Goal: Use online tool/utility: Utilize a website feature to perform a specific function

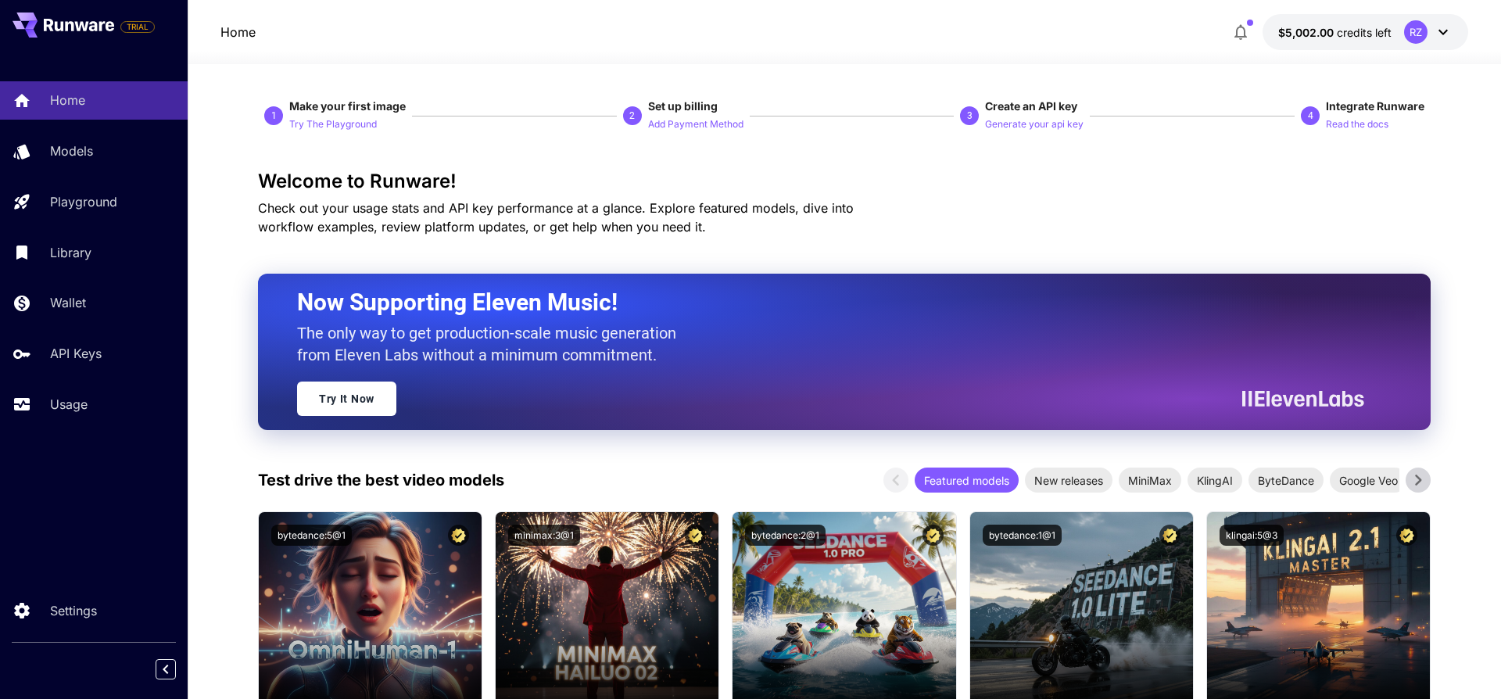
click at [1372, 41] on button "$5,002.00 credits left RZ" at bounding box center [1366, 32] width 206 height 36
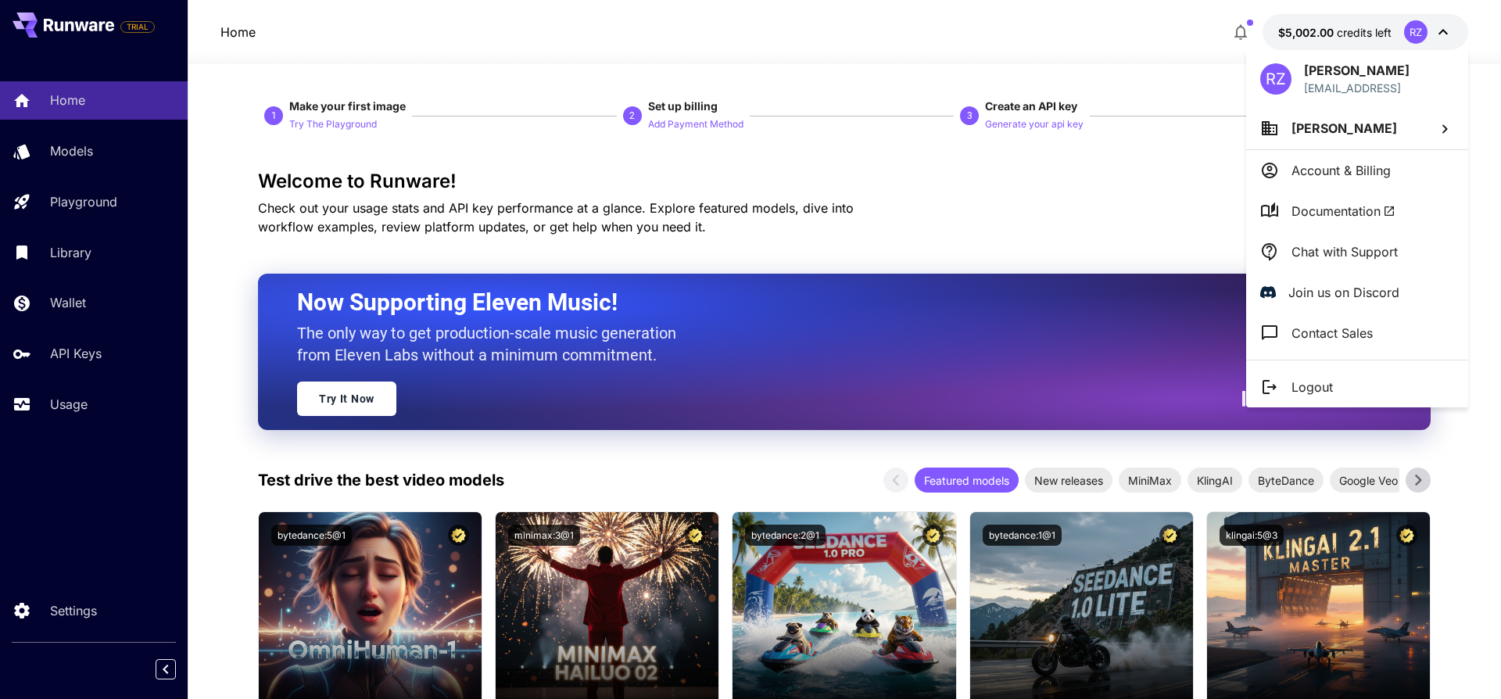
click at [1124, 160] on div at bounding box center [750, 349] width 1501 height 699
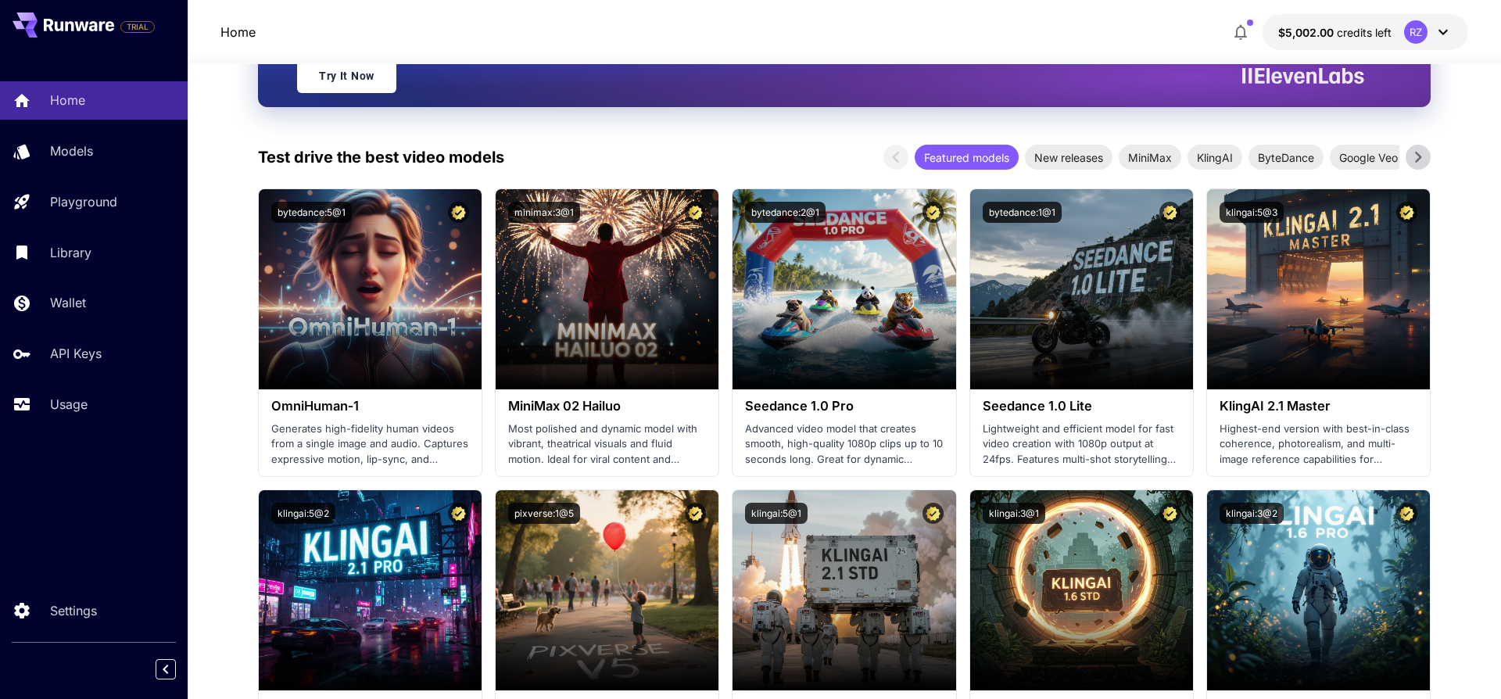
scroll to position [324, 0]
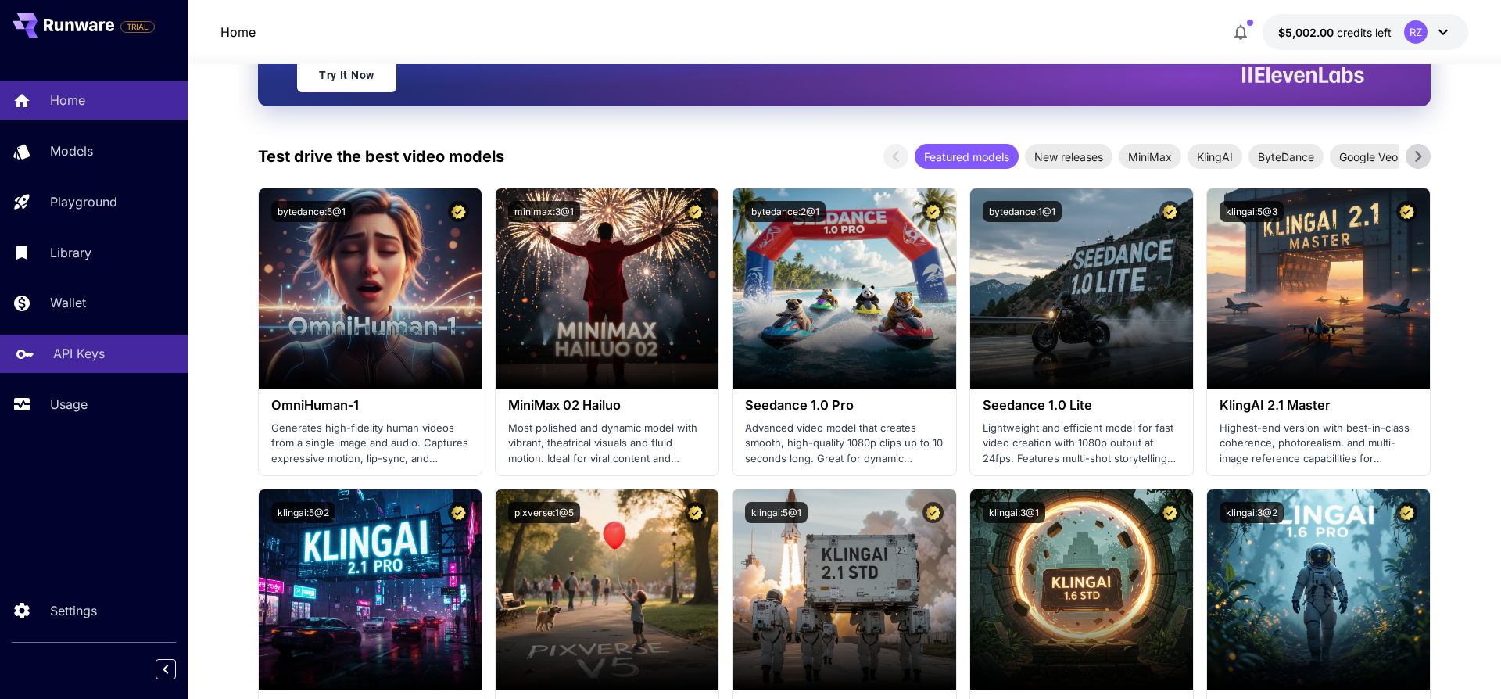
click at [85, 354] on p "API Keys" at bounding box center [79, 353] width 52 height 19
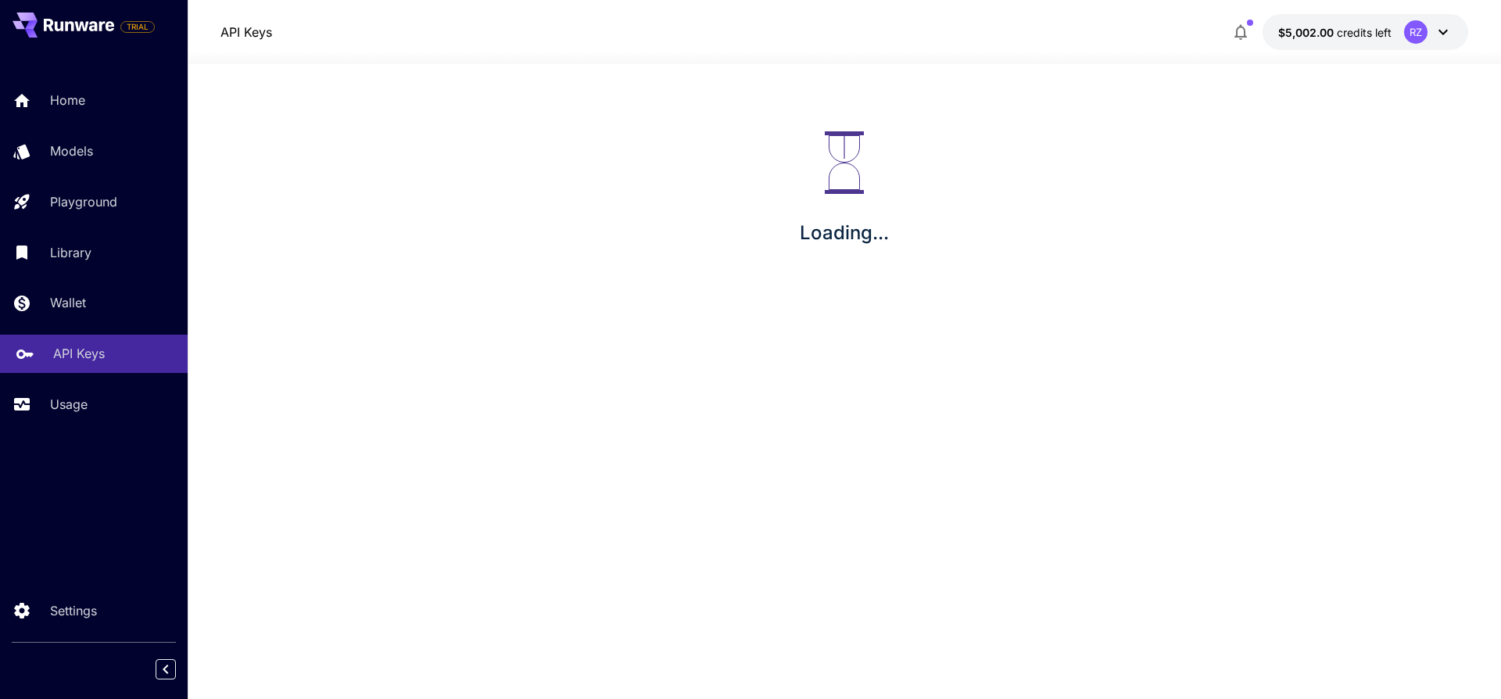
click at [85, 354] on p "API Keys" at bounding box center [79, 353] width 52 height 19
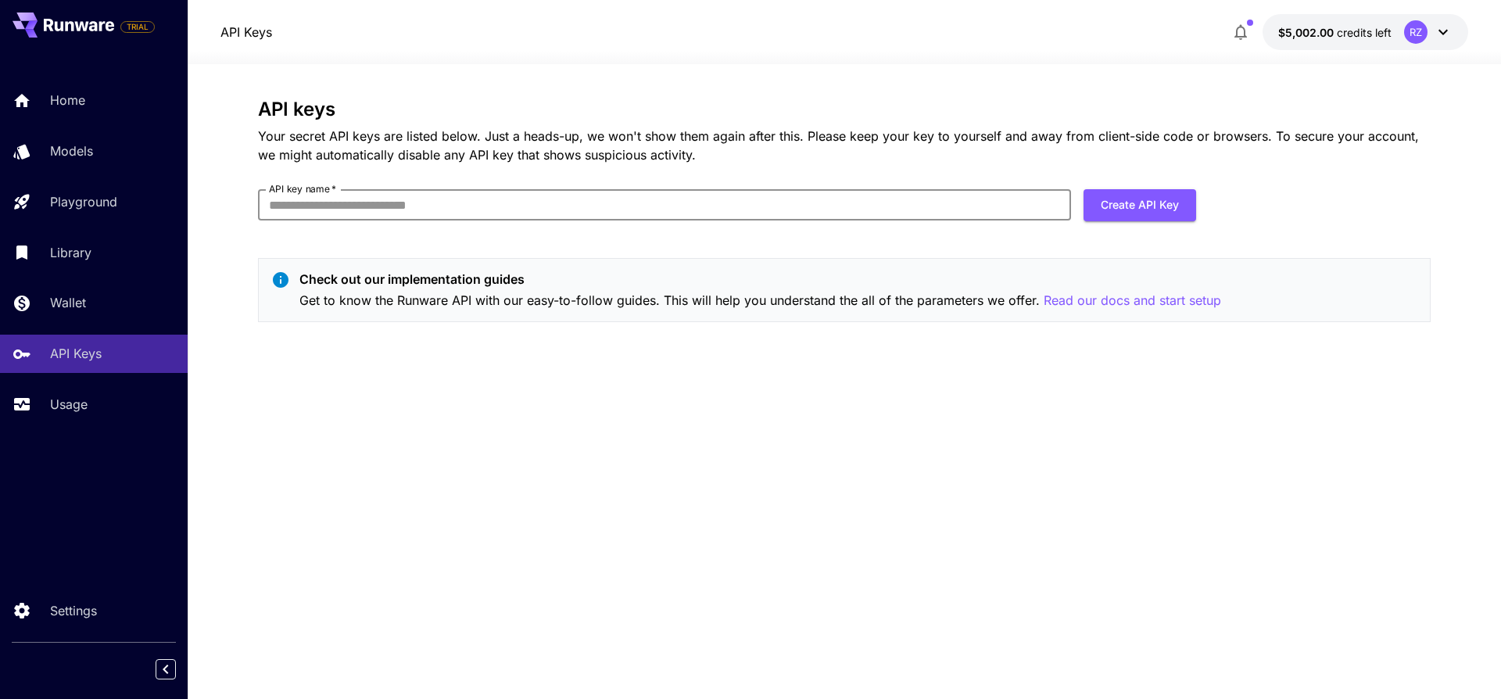
click at [999, 203] on input "API key name   *" at bounding box center [664, 204] width 813 height 31
type input "**********"
click button "Create API Key" at bounding box center [1139, 205] width 113 height 32
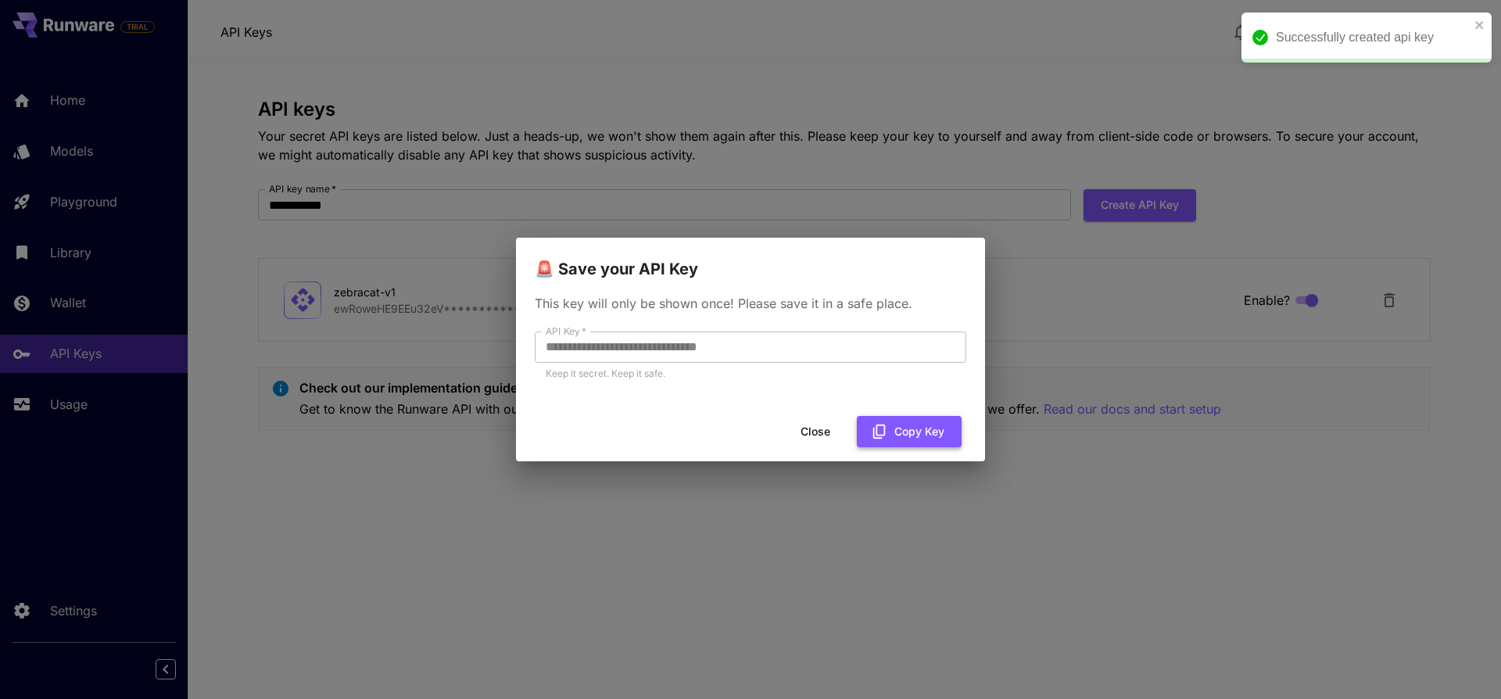
drag, startPoint x: 911, startPoint y: 420, endPoint x: 899, endPoint y: 427, distance: 13.7
click at [911, 421] on button "Copy Key" at bounding box center [909, 432] width 105 height 32
click at [833, 430] on button "Close" at bounding box center [828, 432] width 70 height 32
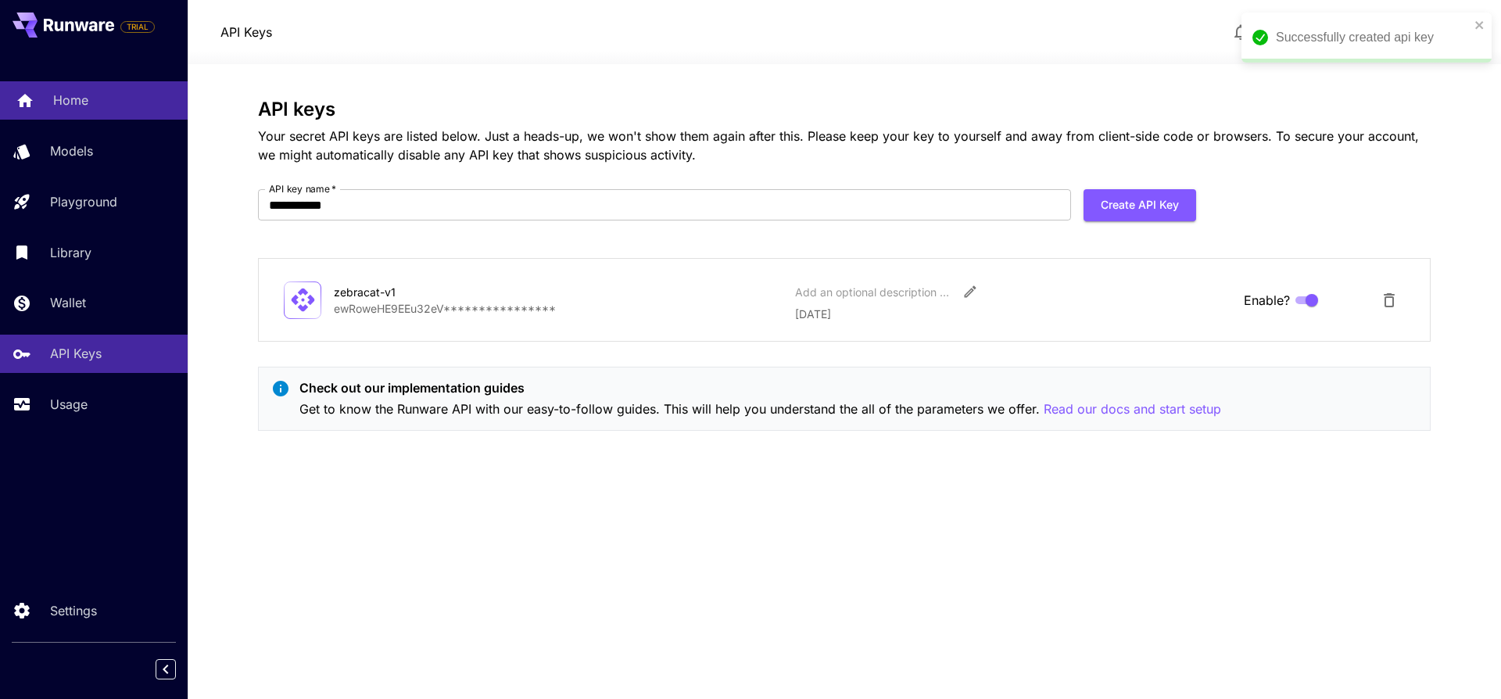
click at [89, 106] on div "Home" at bounding box center [114, 100] width 122 height 19
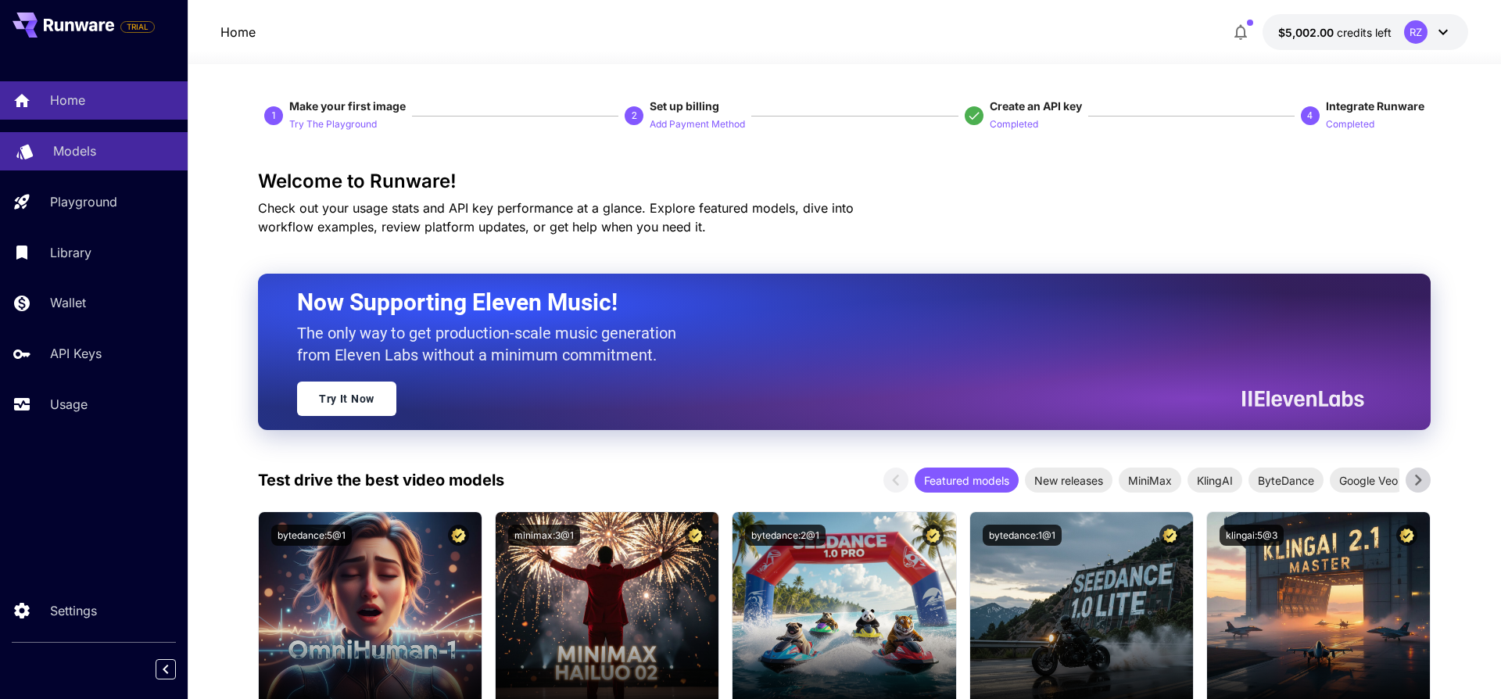
click at [88, 158] on p "Models" at bounding box center [74, 150] width 43 height 19
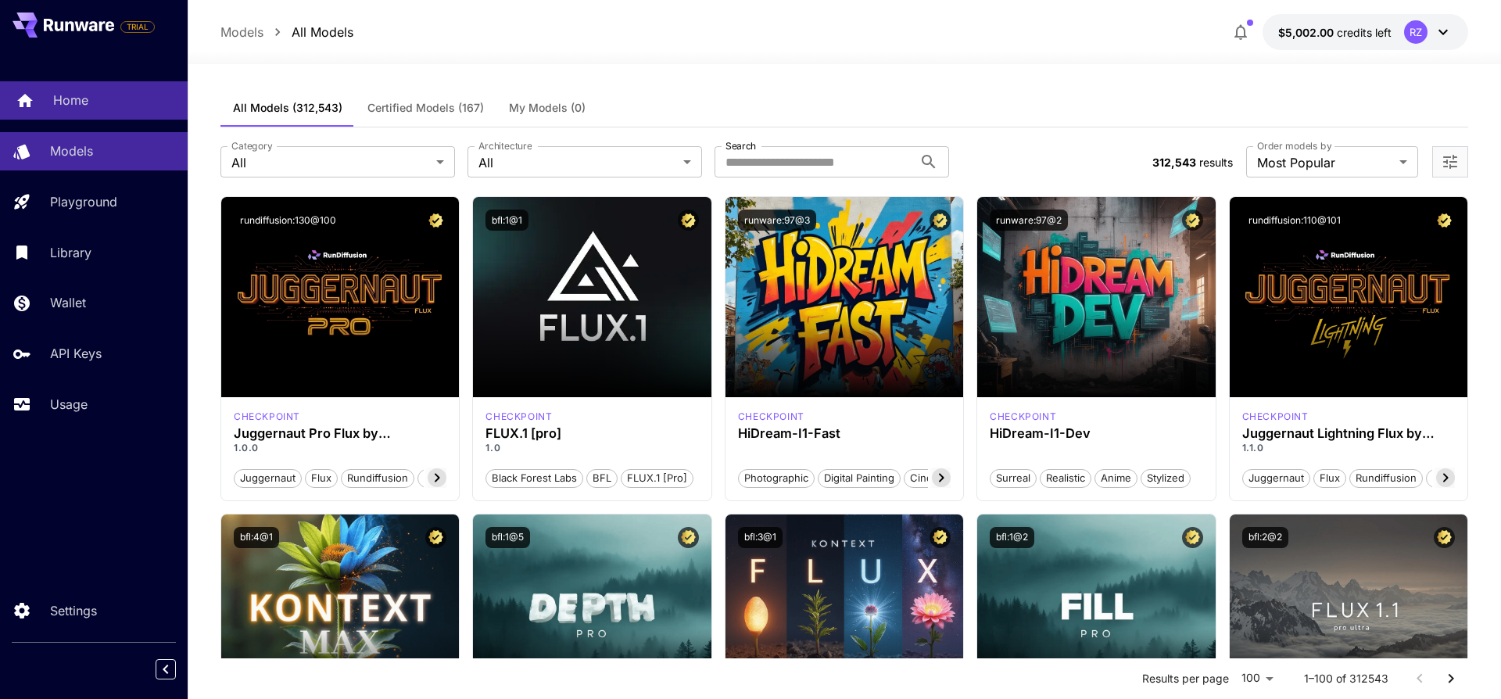
click at [102, 91] on div "Home" at bounding box center [114, 100] width 122 height 19
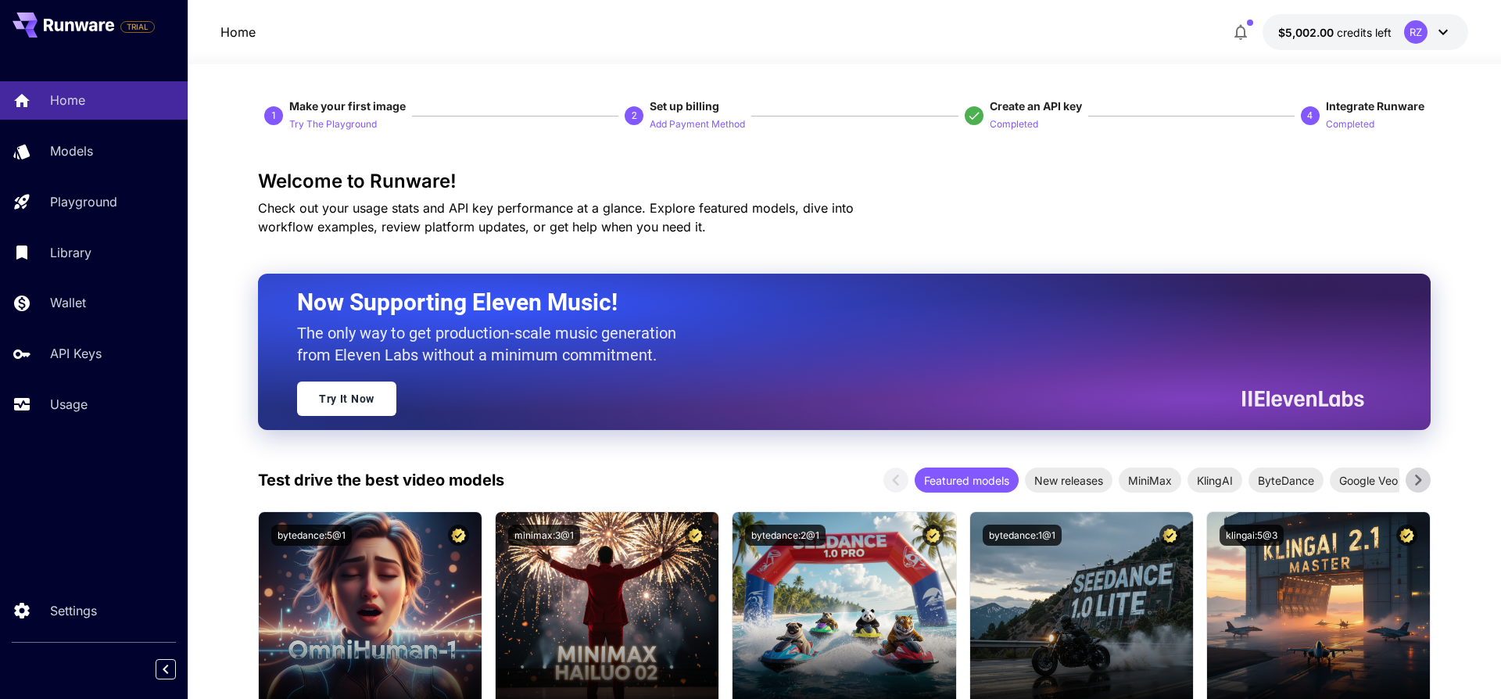
scroll to position [4, 0]
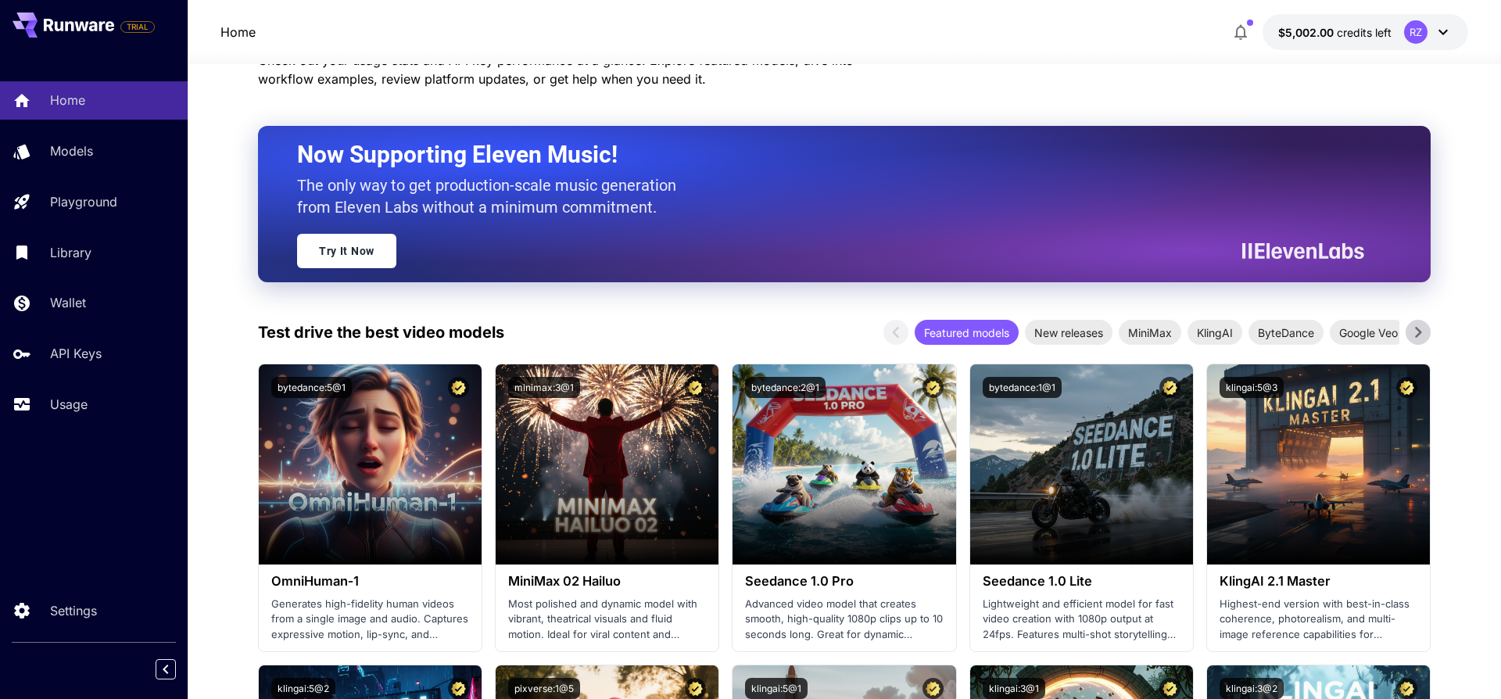
scroll to position [187, 0]
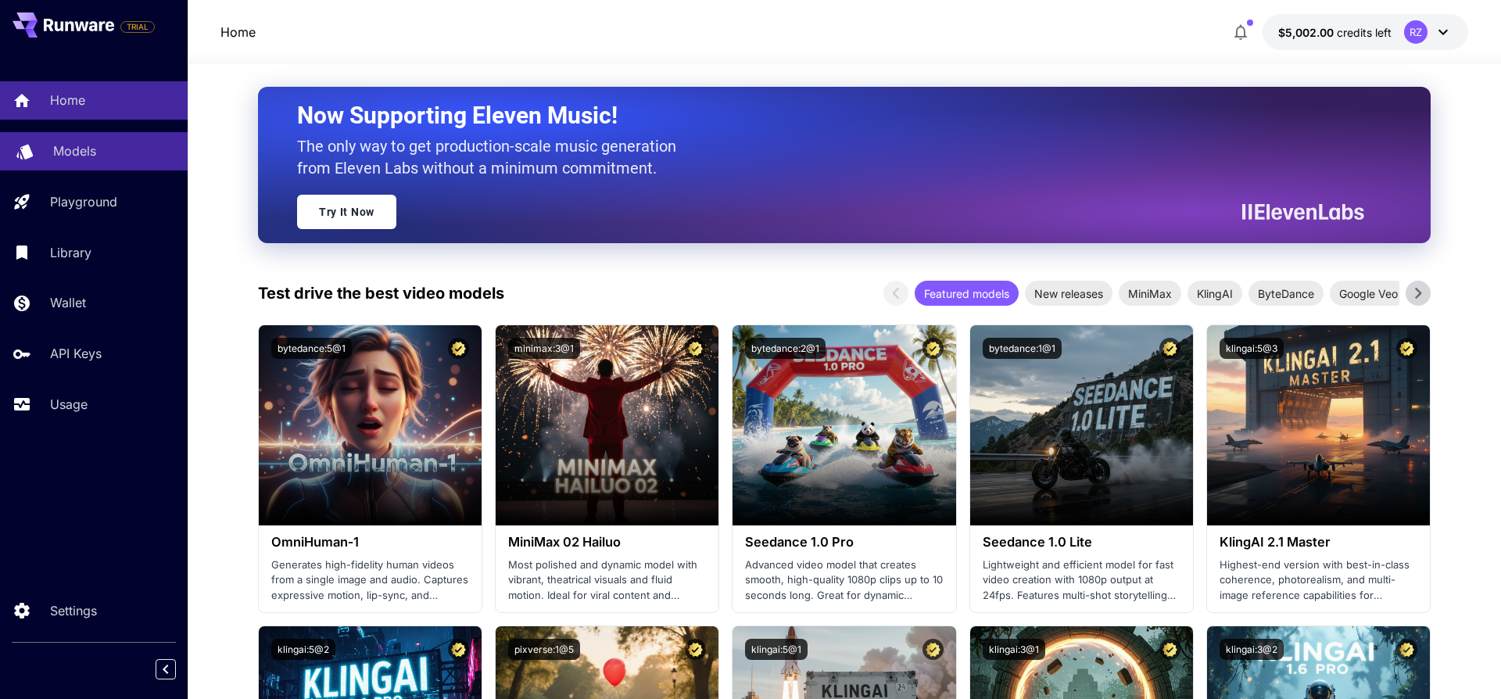
click at [81, 159] on p "Models" at bounding box center [74, 150] width 43 height 19
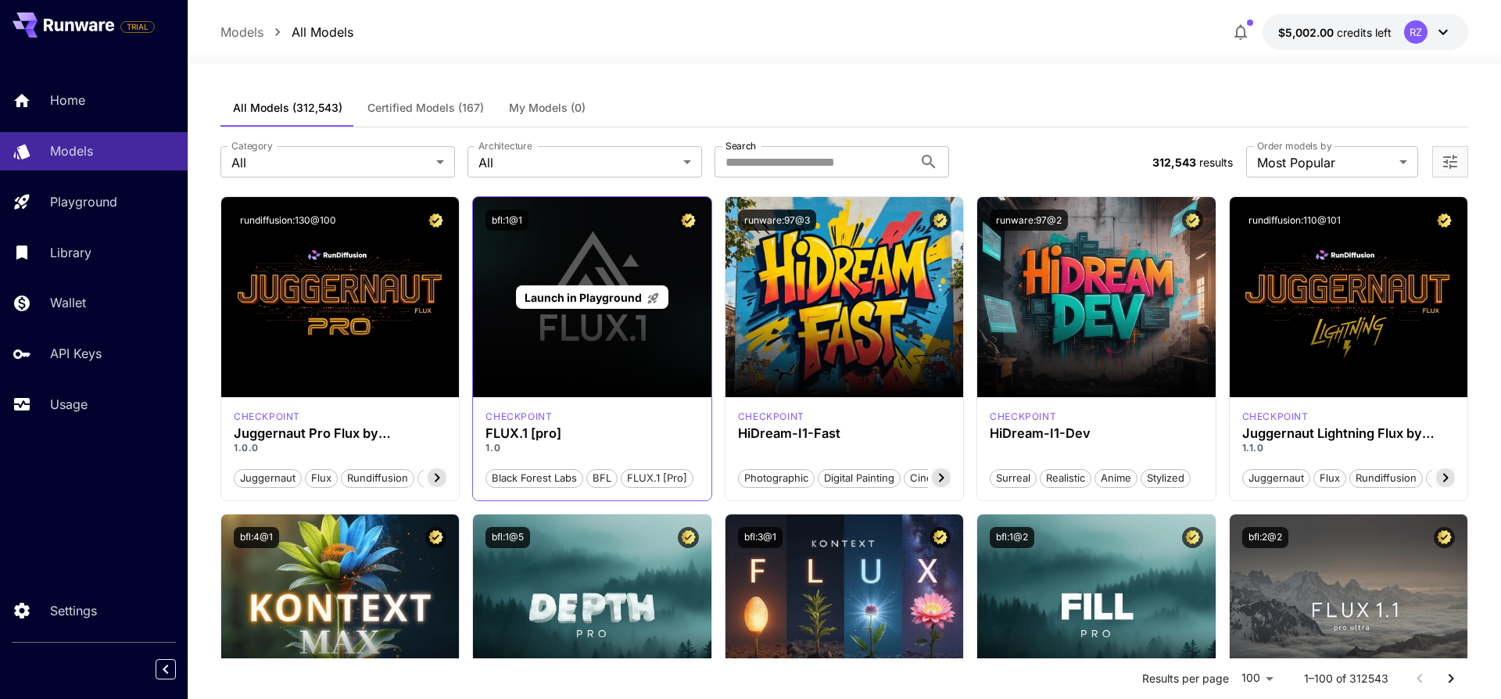
click at [604, 300] on span "Launch in Playground" at bounding box center [583, 297] width 117 height 13
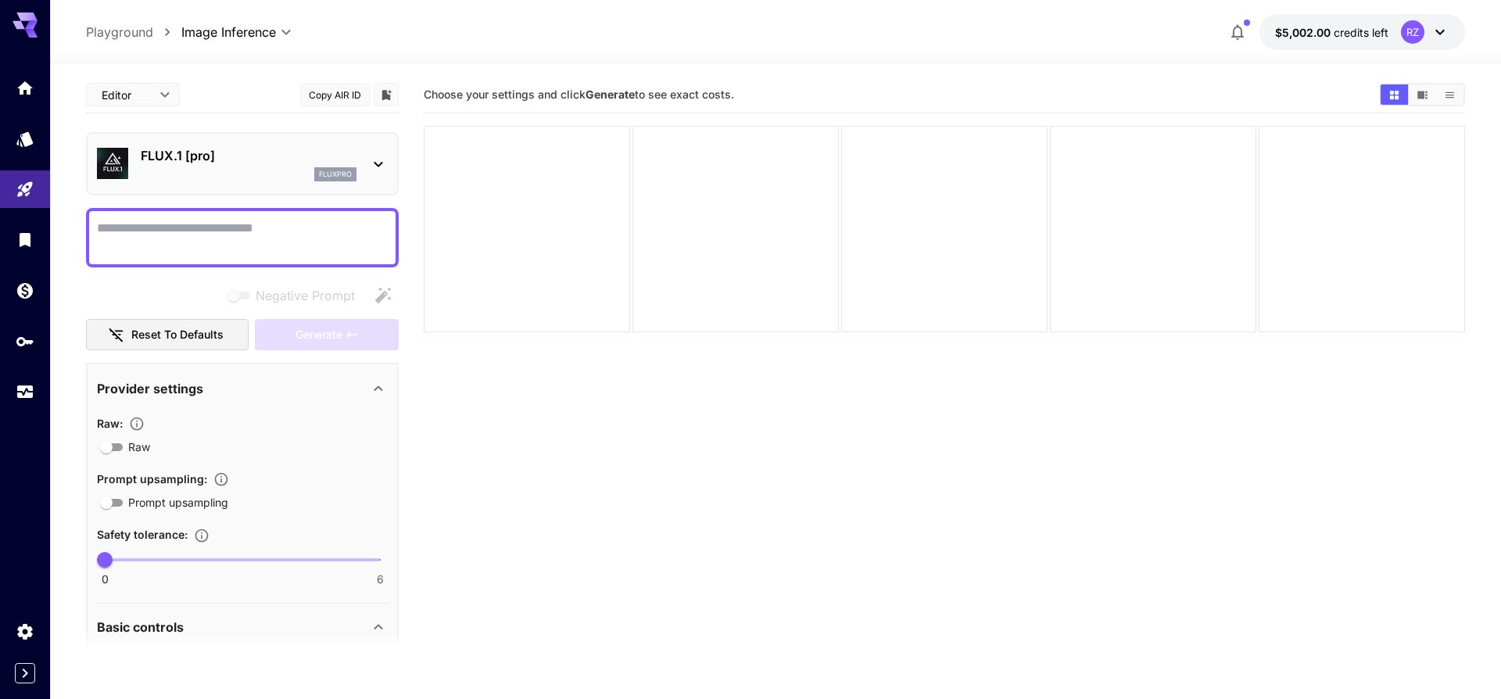
click at [253, 184] on div "FLUX.1 [pro] fluxpro" at bounding box center [242, 164] width 291 height 48
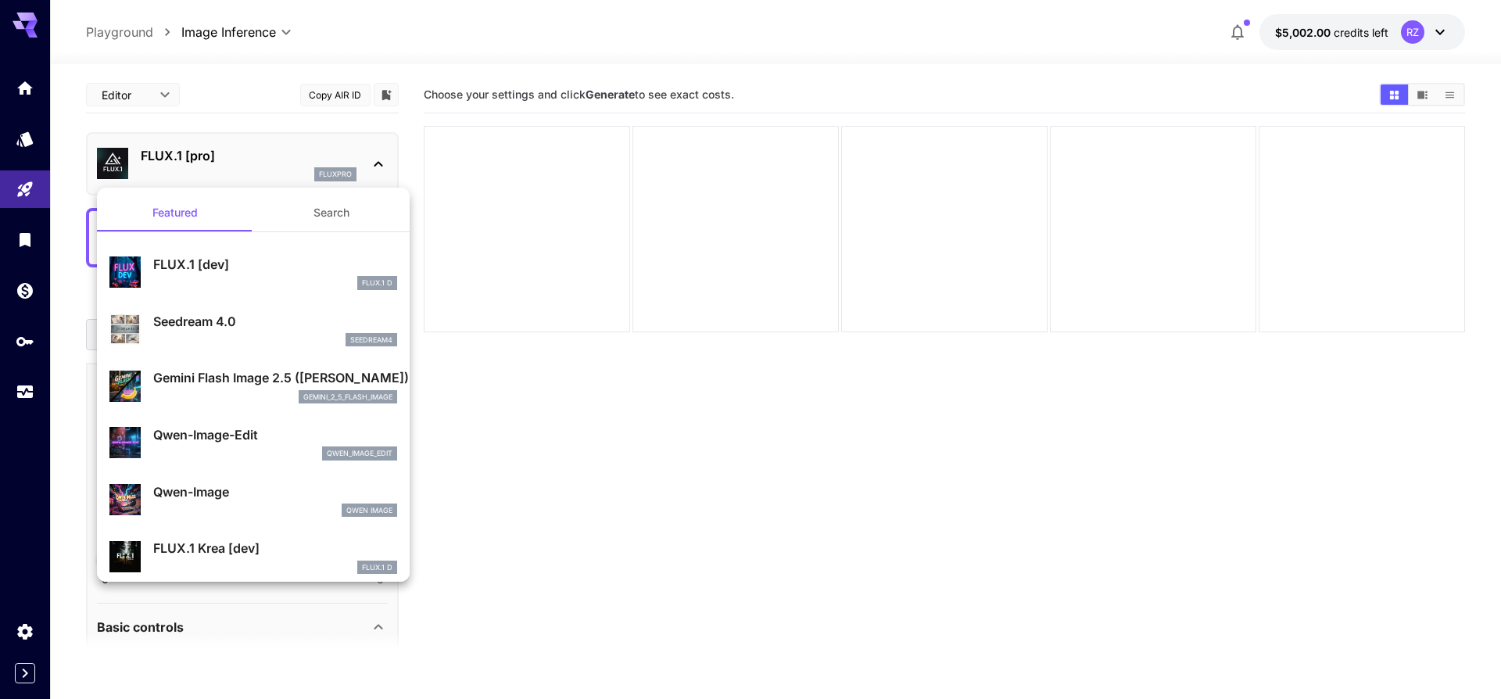
click at [349, 175] on div at bounding box center [750, 349] width 1501 height 699
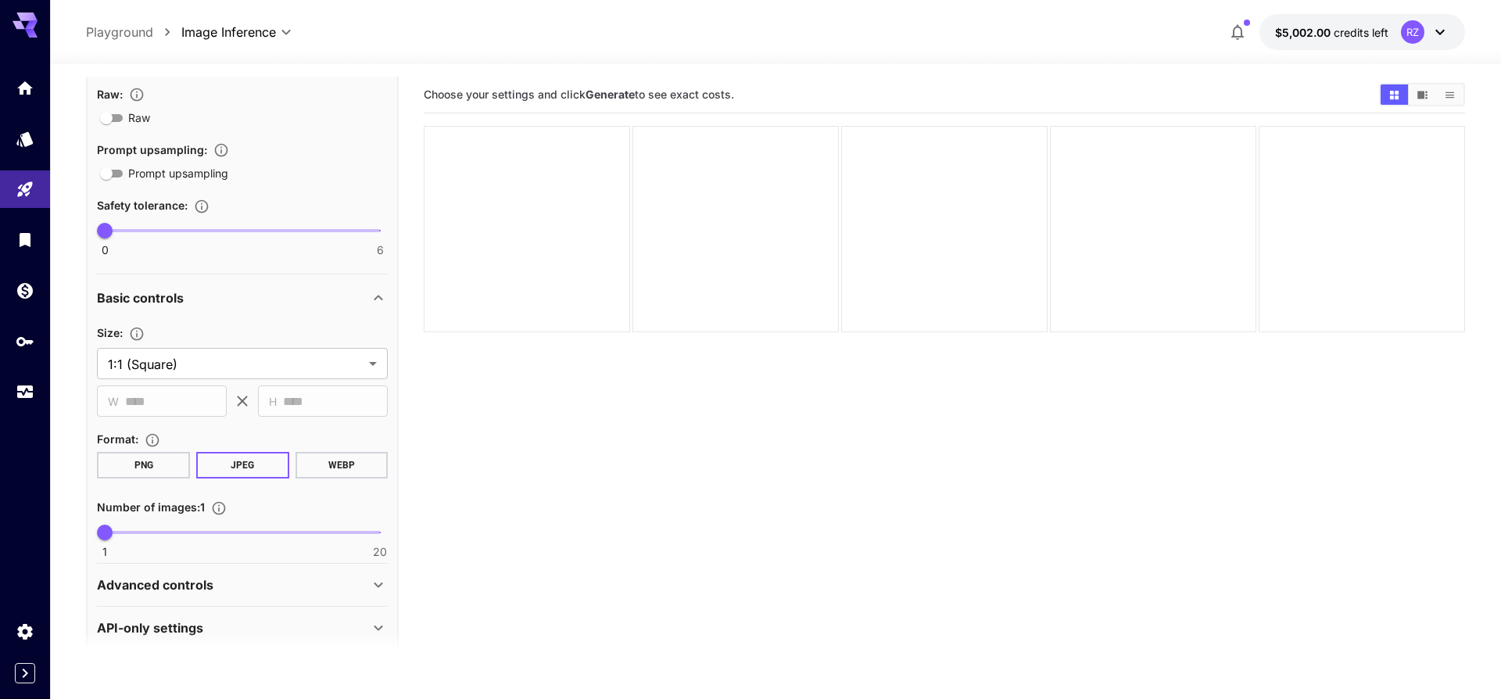
scroll to position [348, 0]
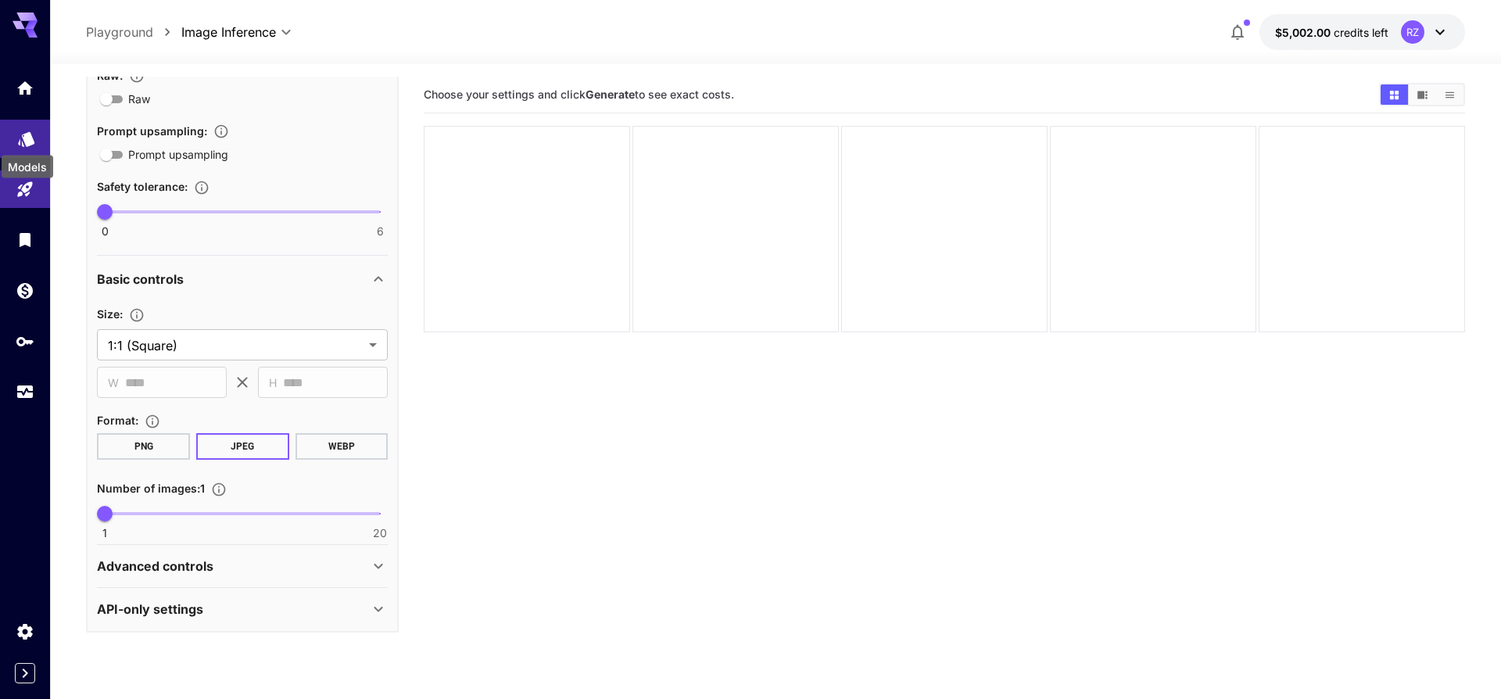
click at [20, 129] on icon "Models" at bounding box center [26, 134] width 19 height 19
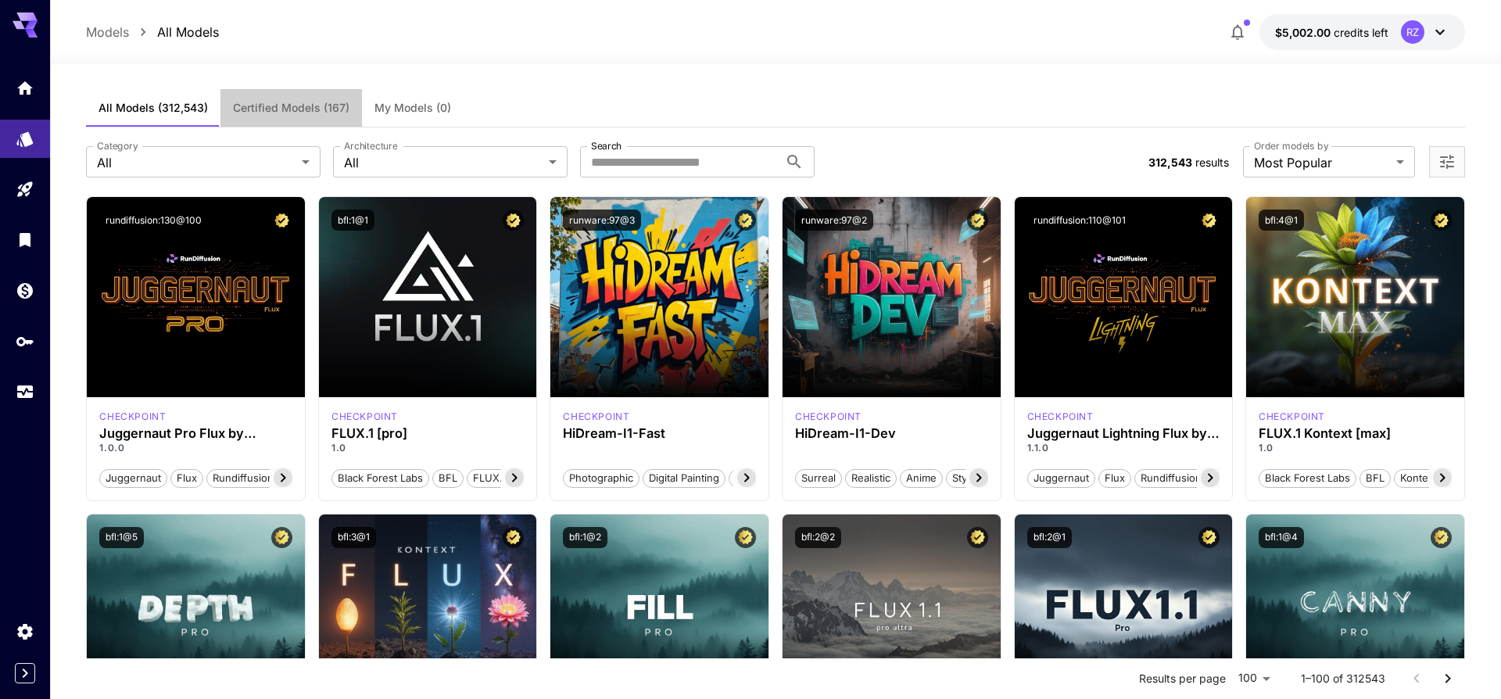
click at [264, 114] on span "Certified Models (167)" at bounding box center [291, 108] width 116 height 14
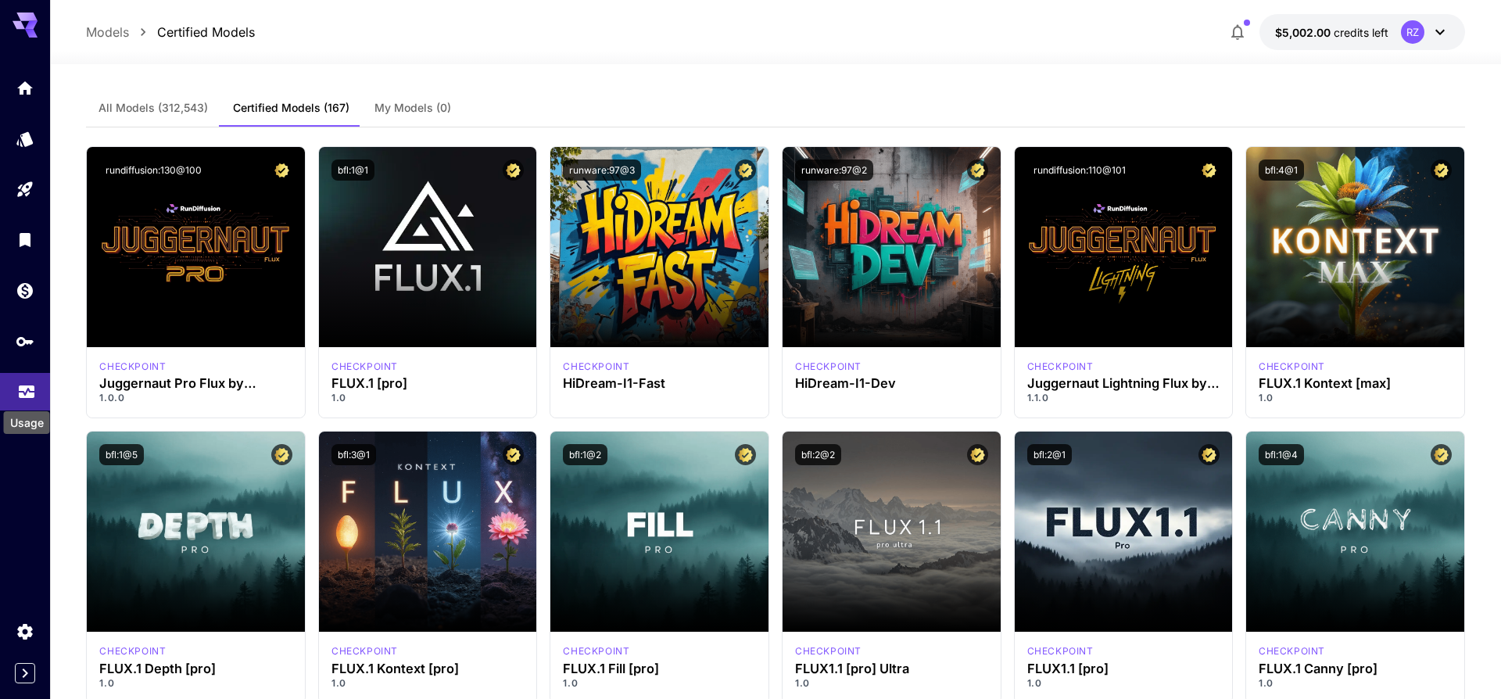
click at [23, 398] on icon "Usage" at bounding box center [26, 388] width 19 height 19
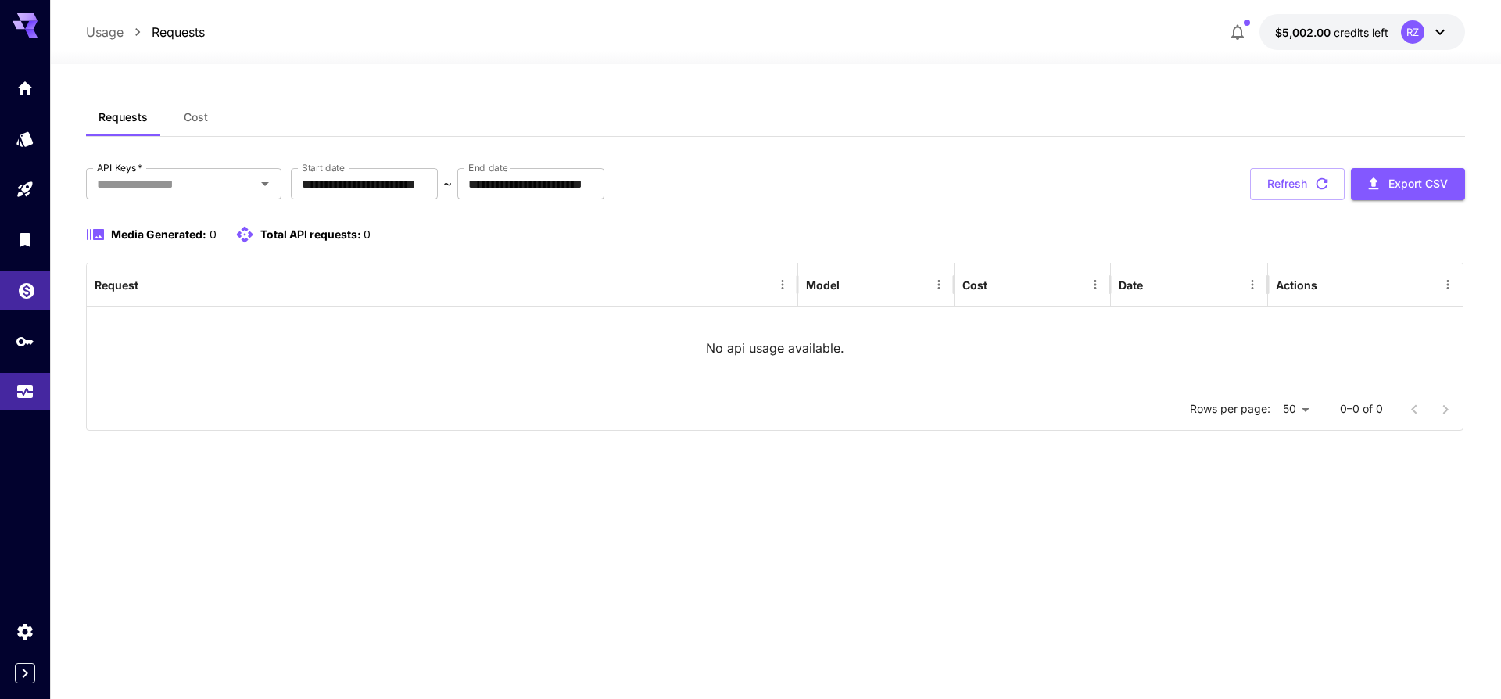
click at [20, 303] on link at bounding box center [25, 290] width 50 height 38
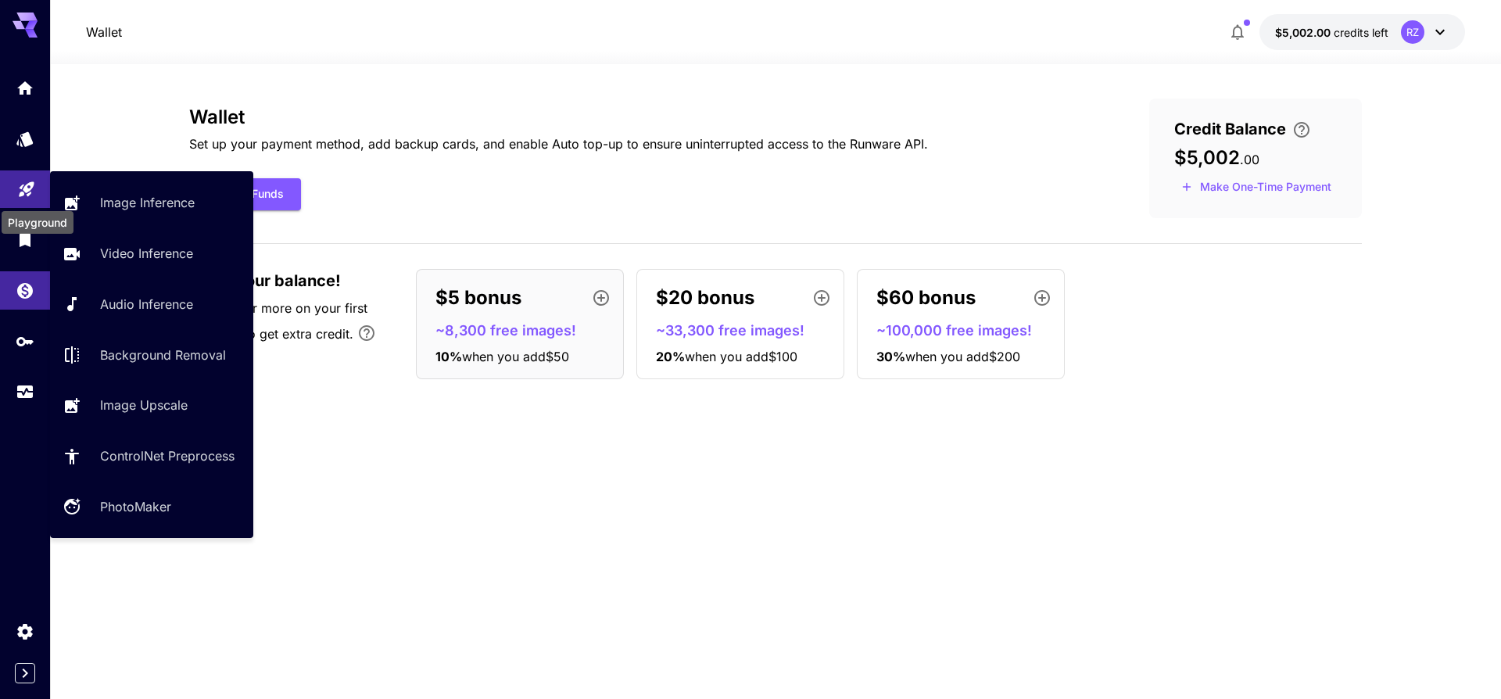
click at [26, 200] on div "Playground" at bounding box center [37, 217] width 75 height 35
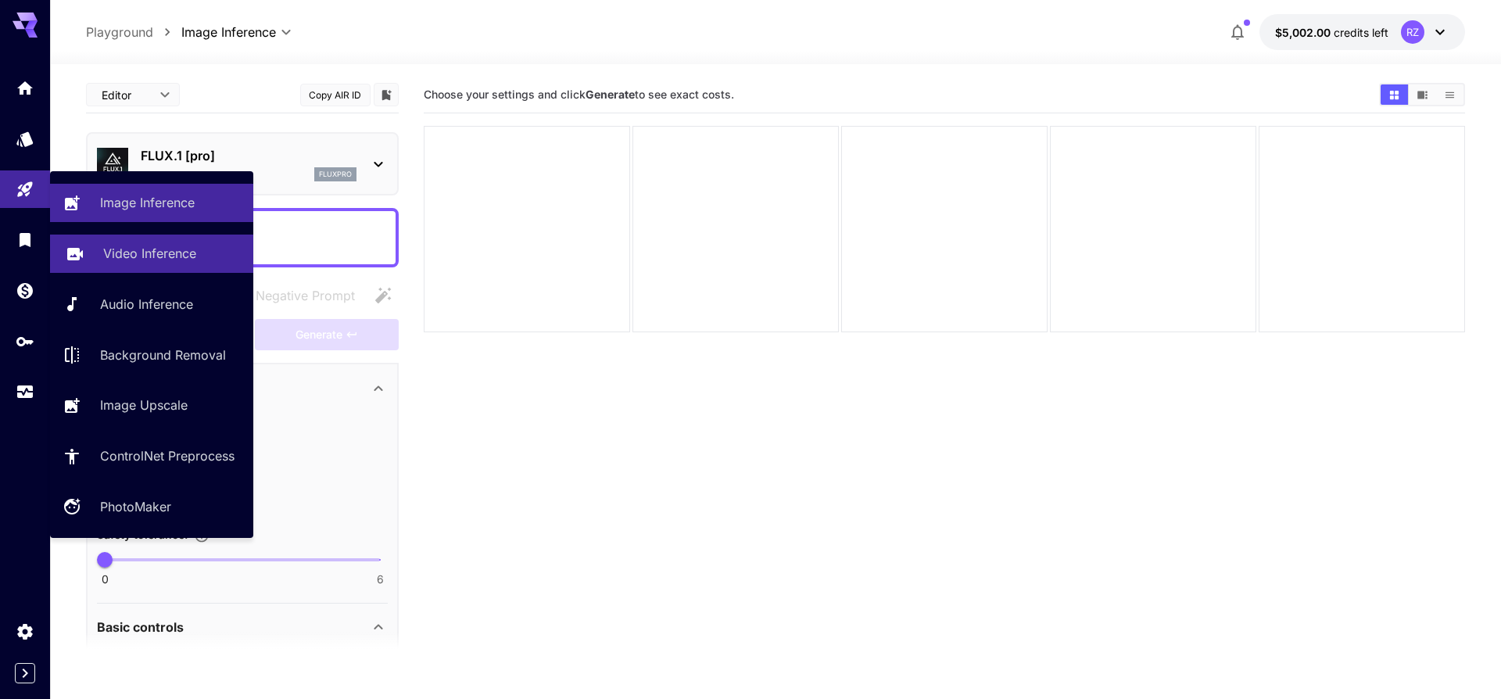
click at [163, 270] on link "Video Inference" at bounding box center [151, 254] width 203 height 38
type input "**********"
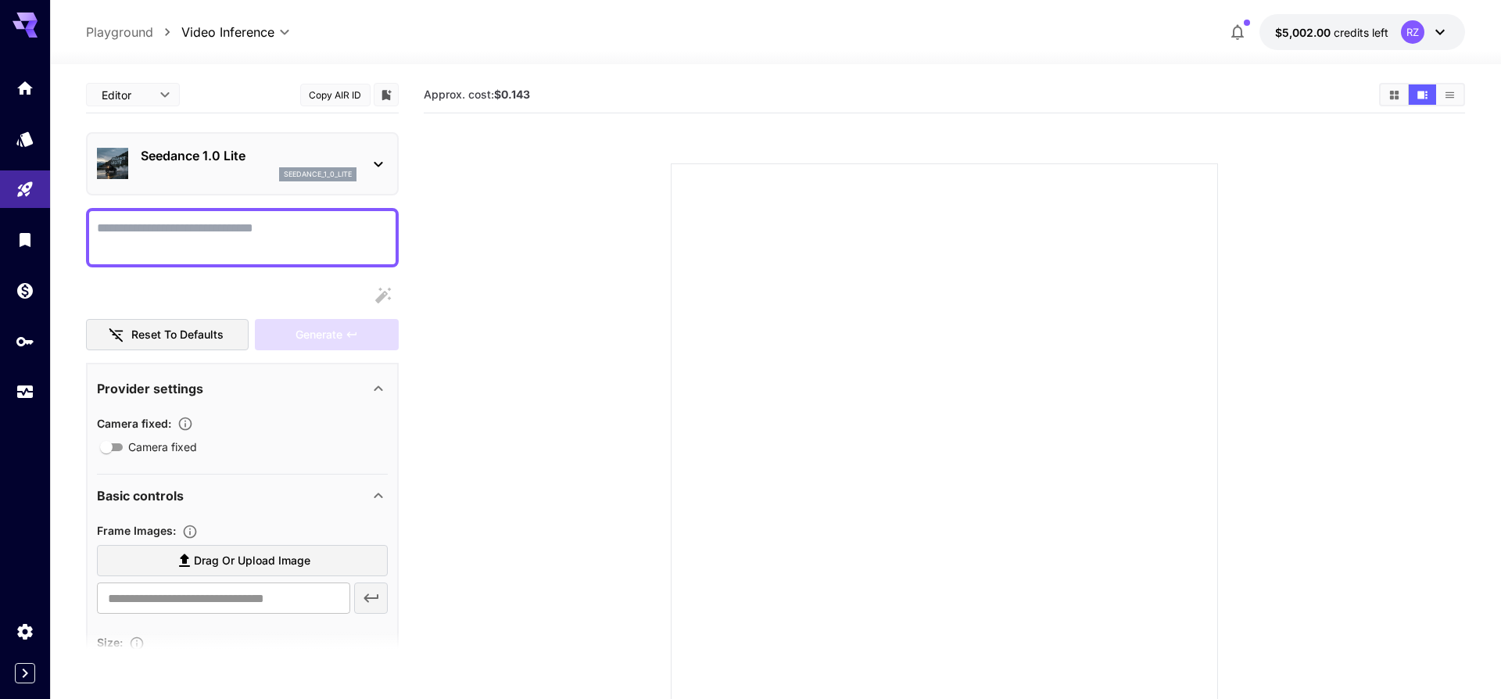
click at [222, 163] on p "Seedance 1.0 Lite" at bounding box center [249, 155] width 216 height 19
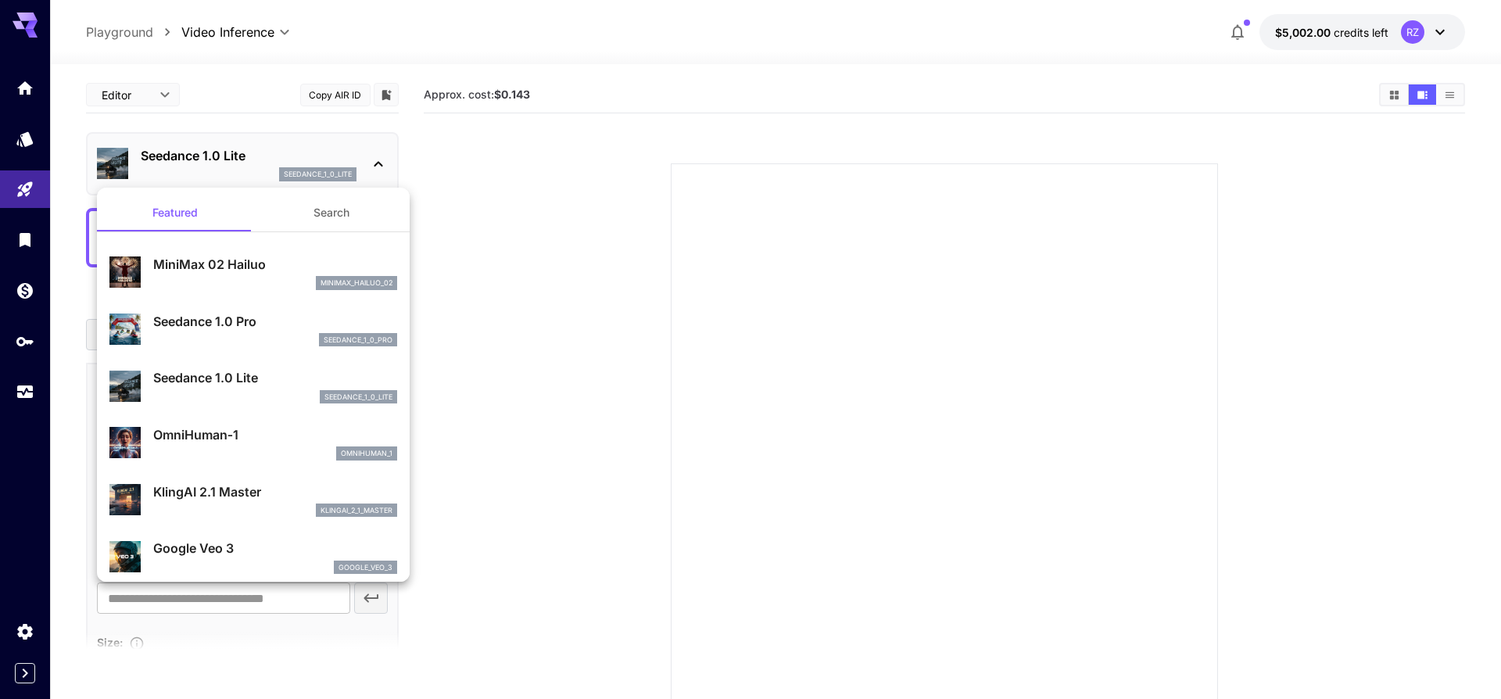
click at [446, 282] on div at bounding box center [750, 349] width 1501 height 699
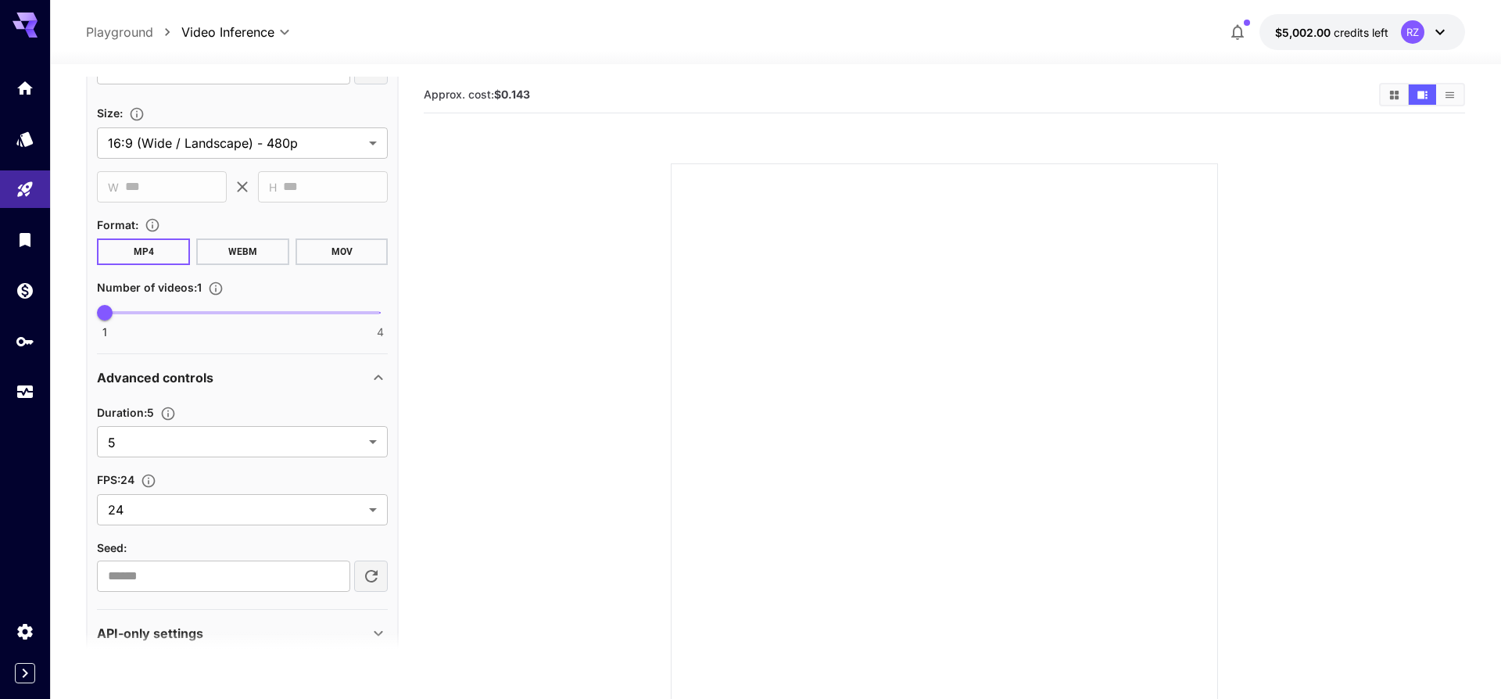
scroll to position [557, 0]
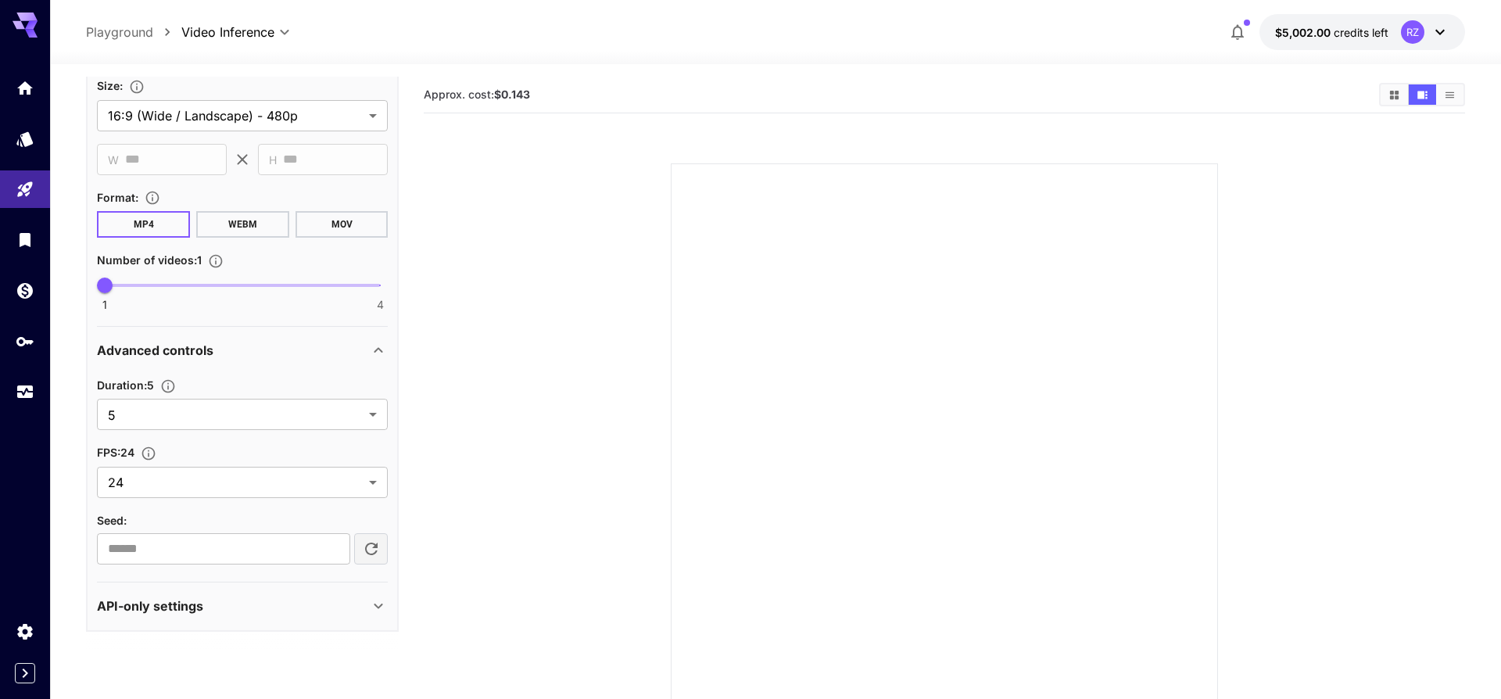
click at [299, 605] on div "API-only settings" at bounding box center [233, 605] width 272 height 19
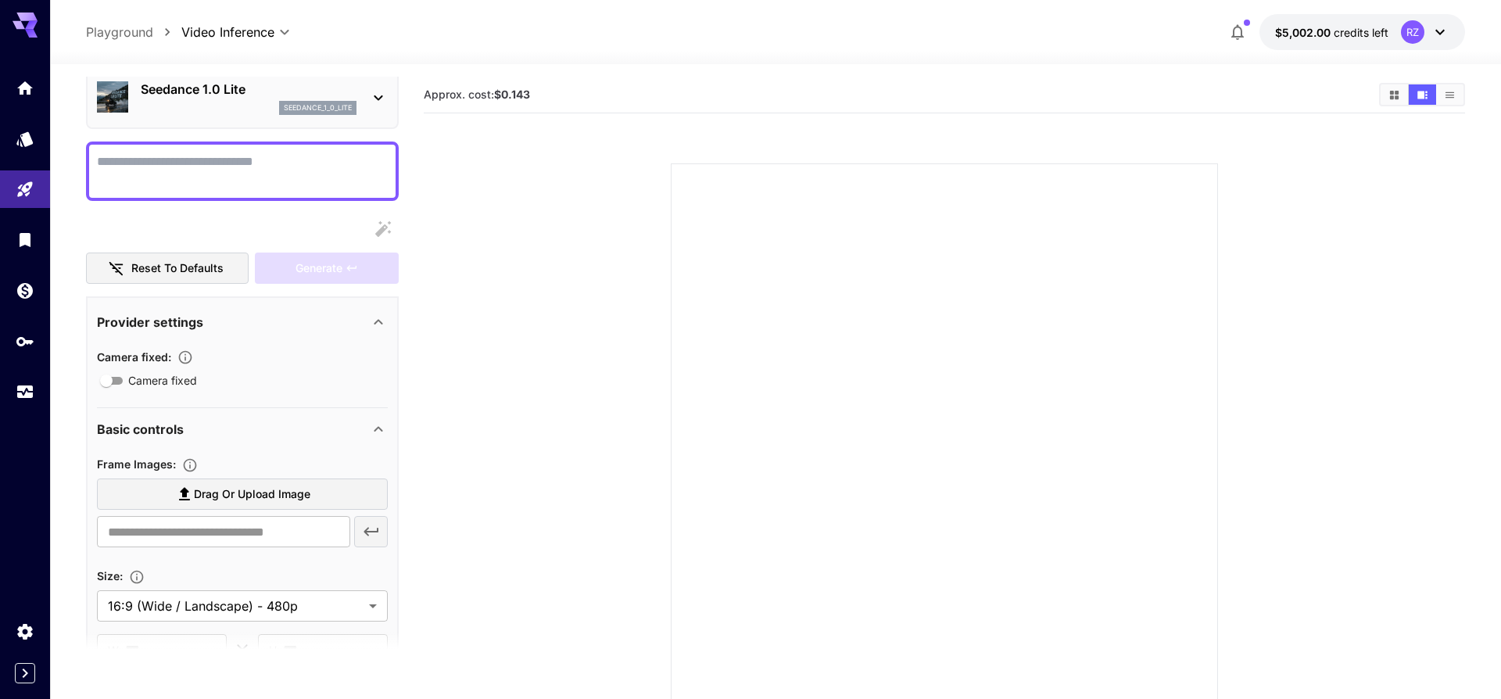
scroll to position [0, 0]
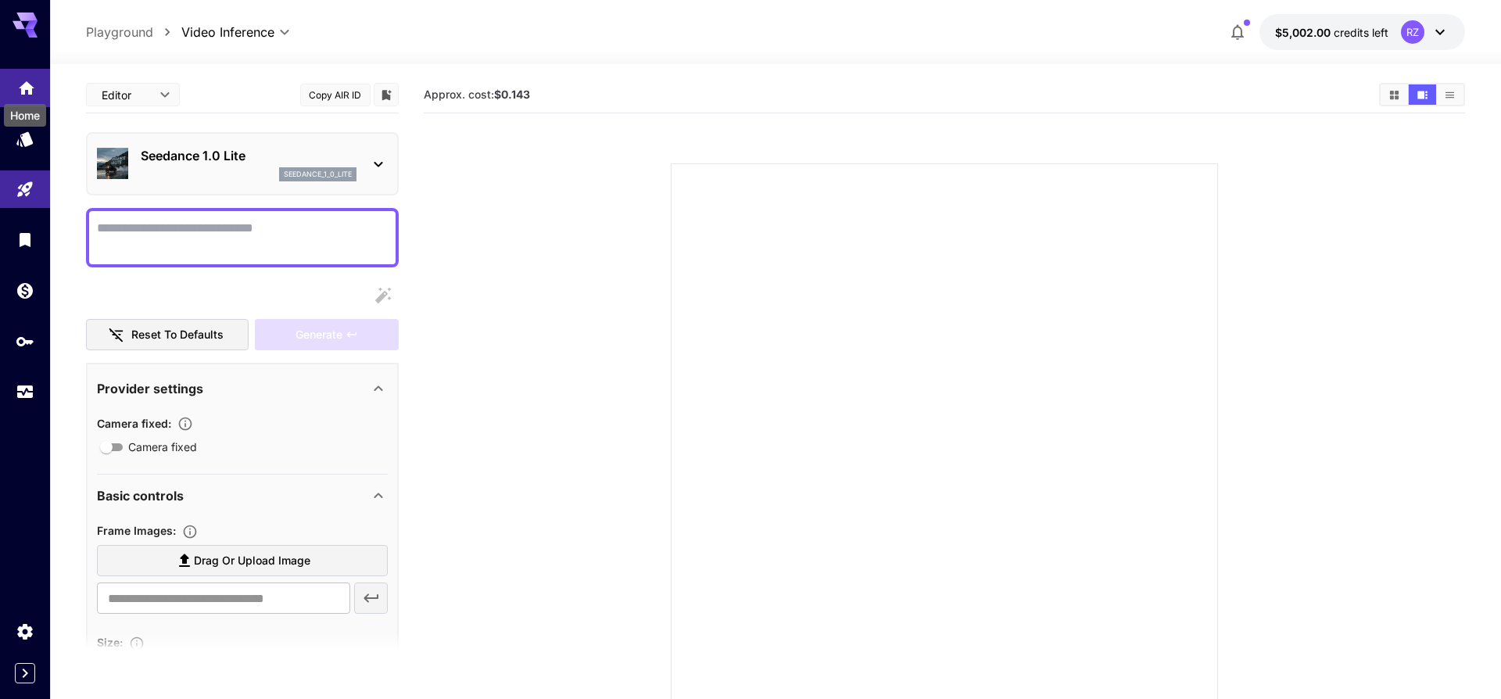
click at [33, 87] on icon "Home" at bounding box center [26, 86] width 19 height 19
